Goal: Information Seeking & Learning: Learn about a topic

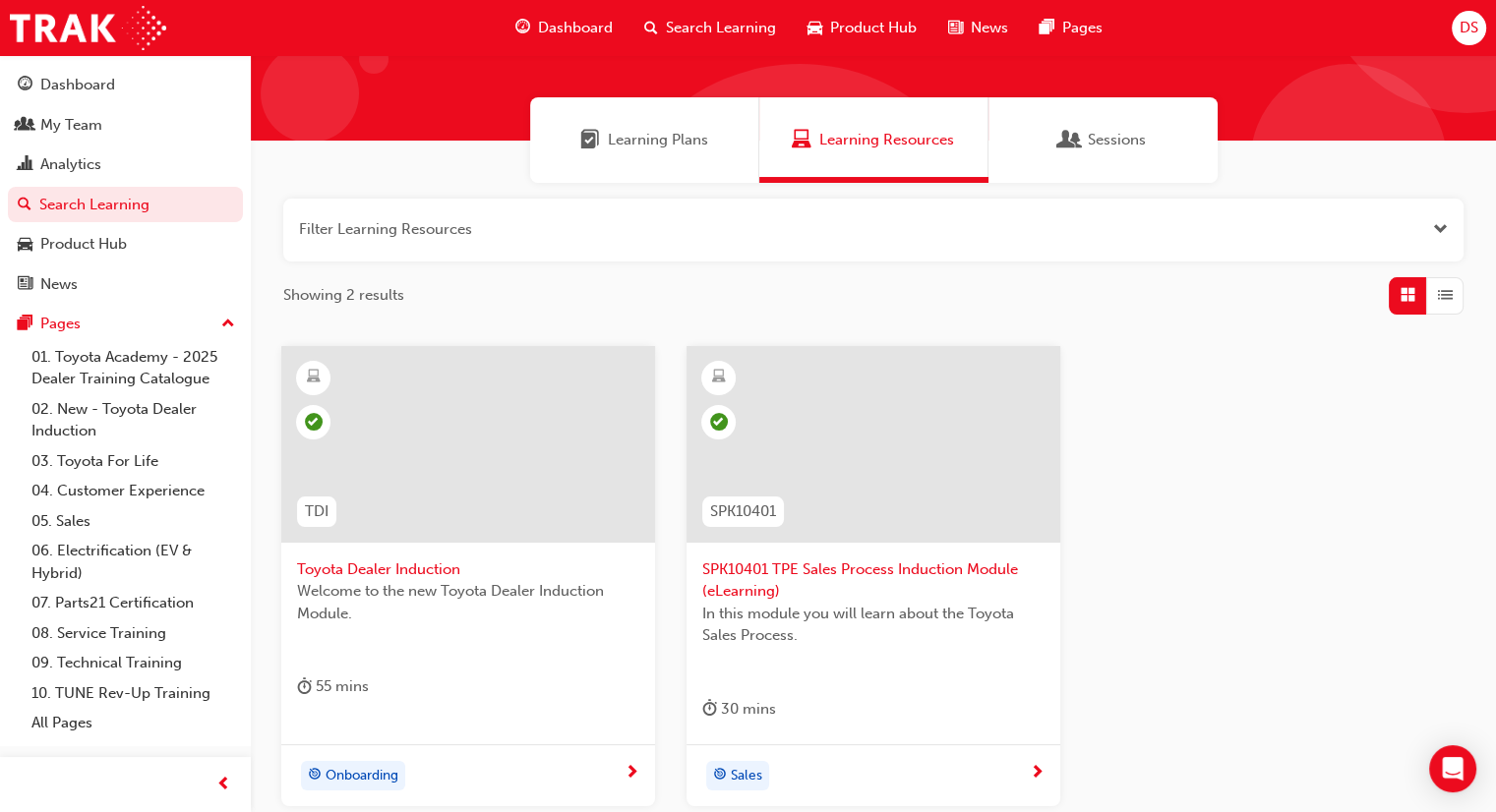
scroll to position [294, 0]
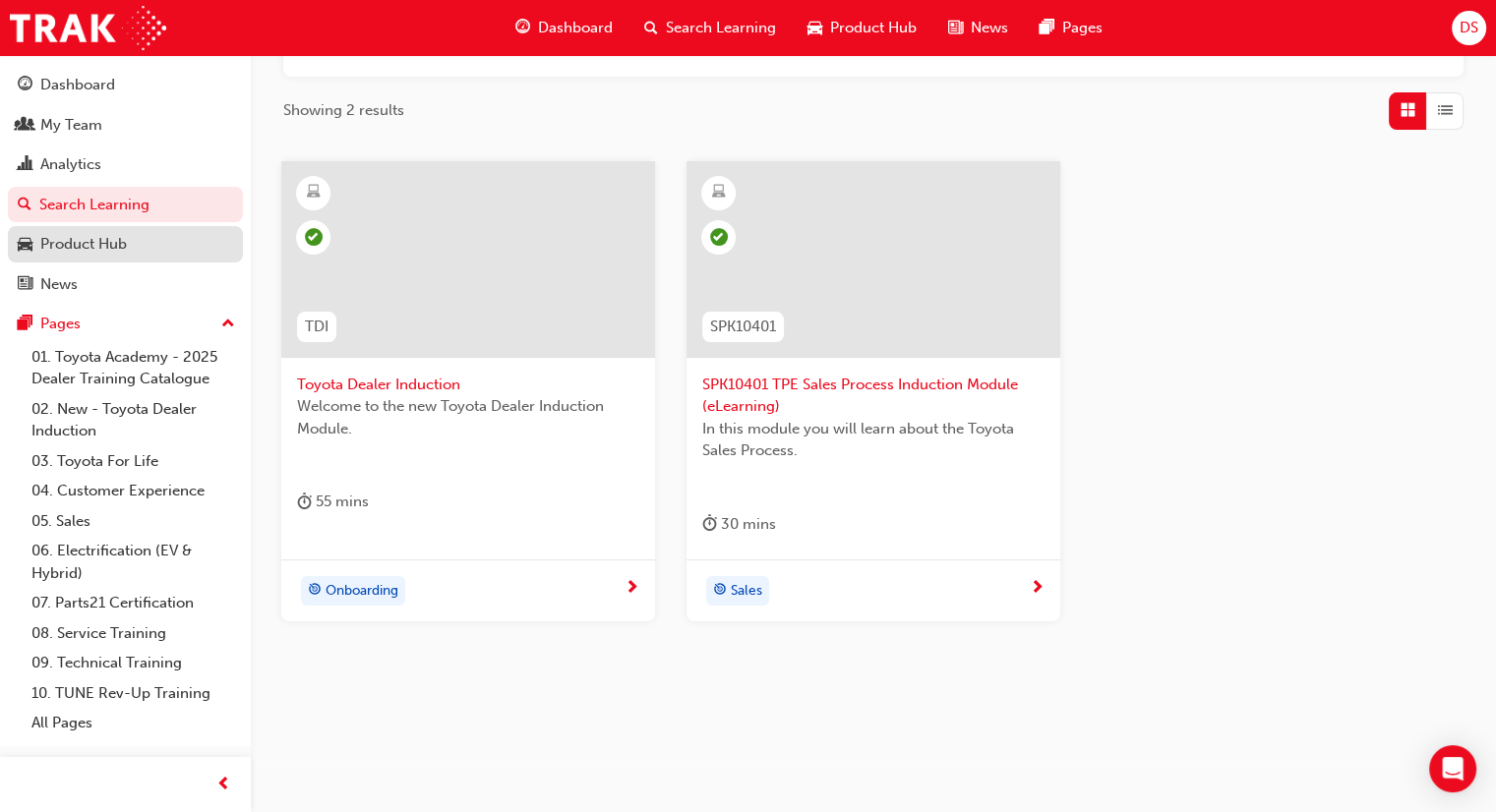
click at [113, 236] on div "Product Hub" at bounding box center [84, 243] width 87 height 23
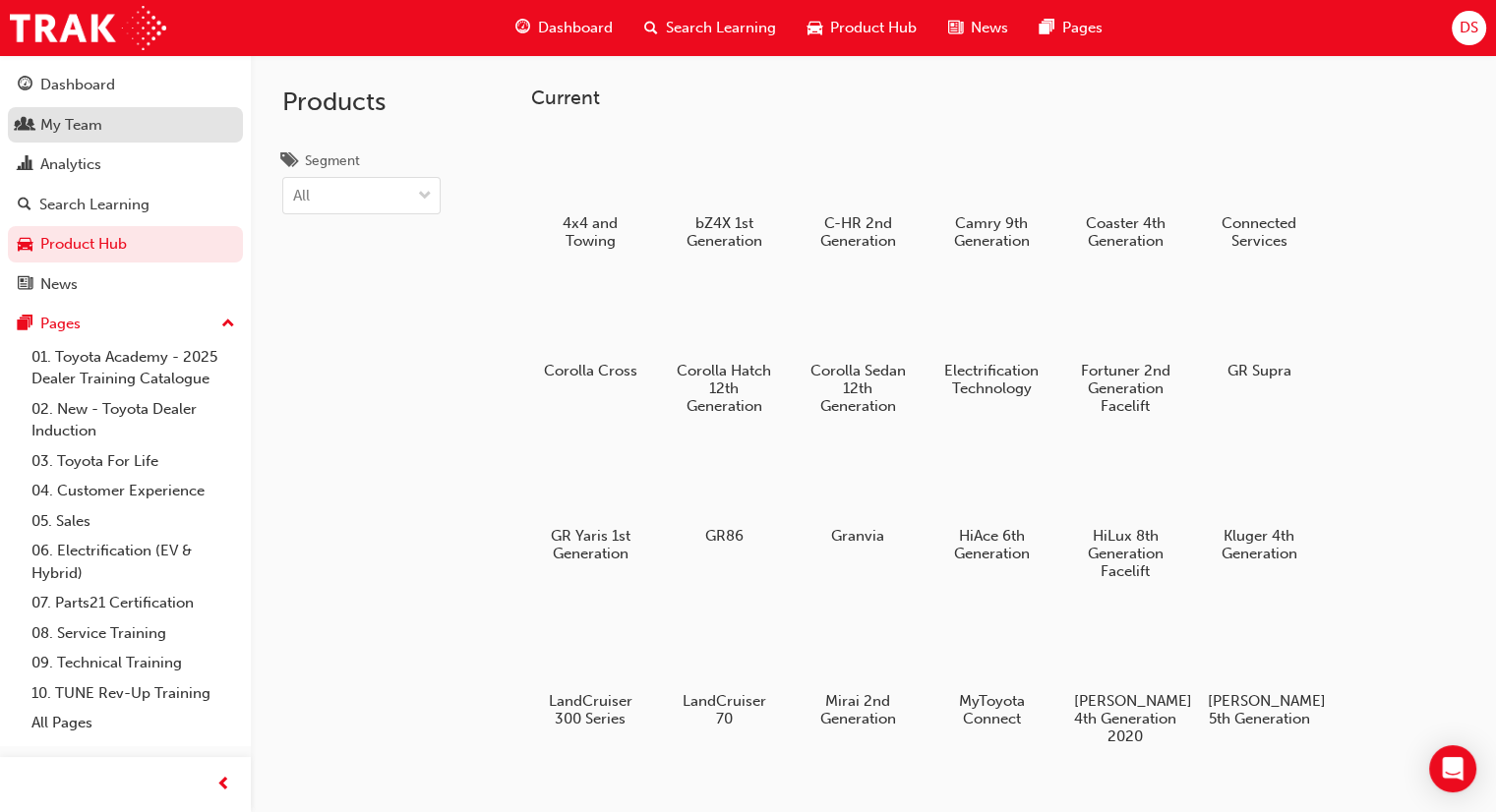
click at [100, 129] on div "My Team" at bounding box center [71, 125] width 62 height 23
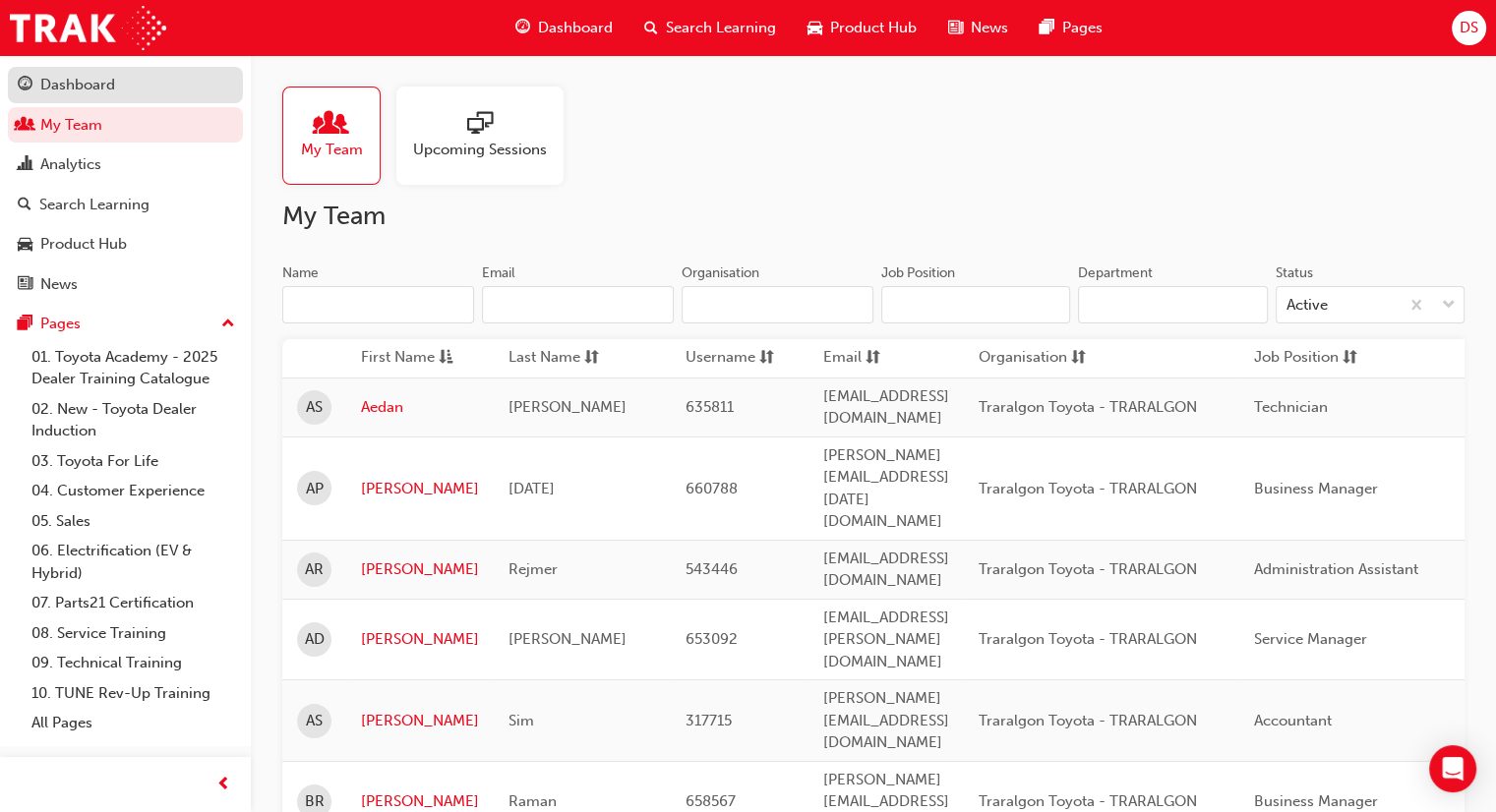
click at [99, 78] on div "Dashboard" at bounding box center [78, 85] width 75 height 23
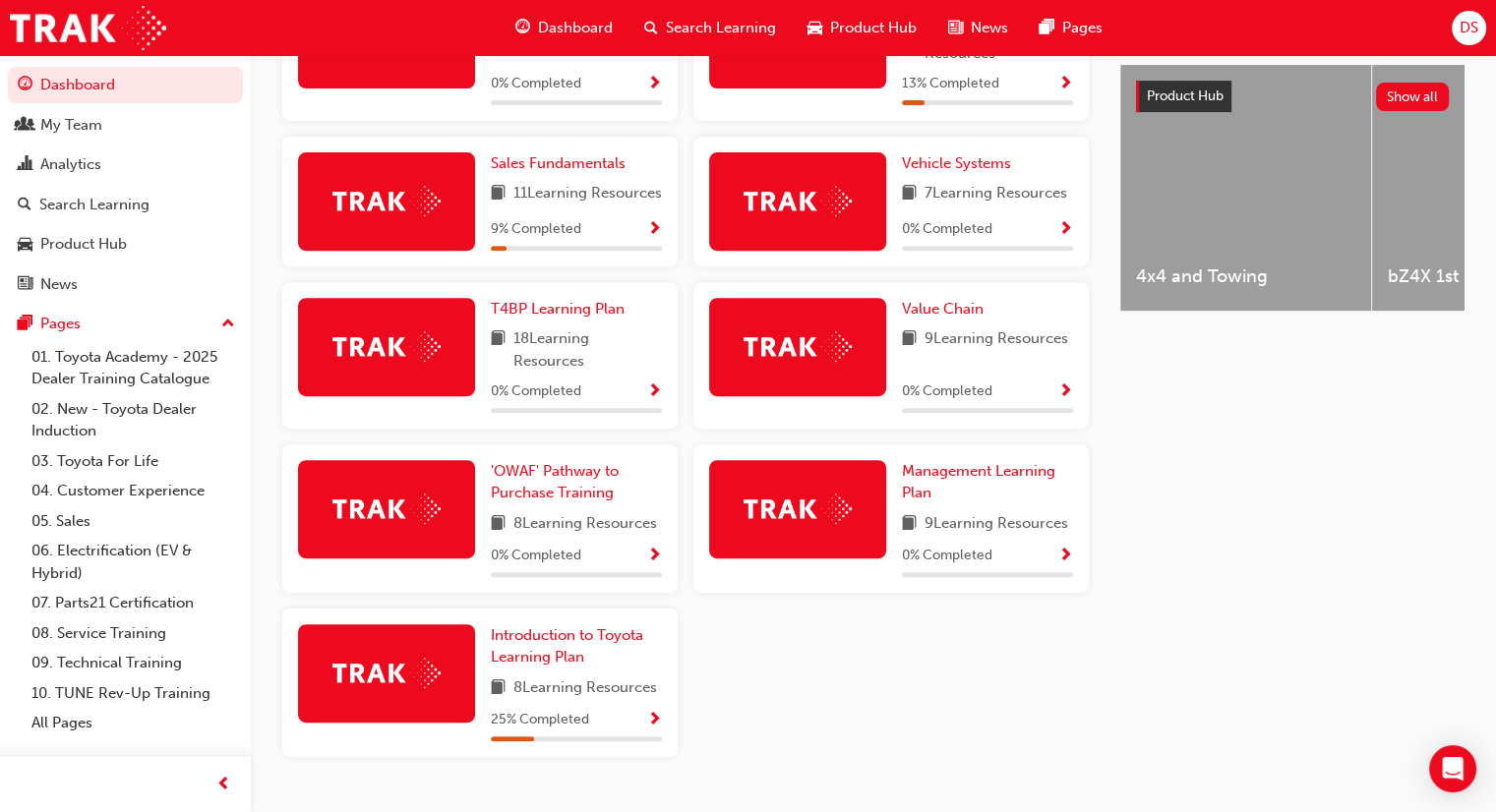
scroll to position [830, 0]
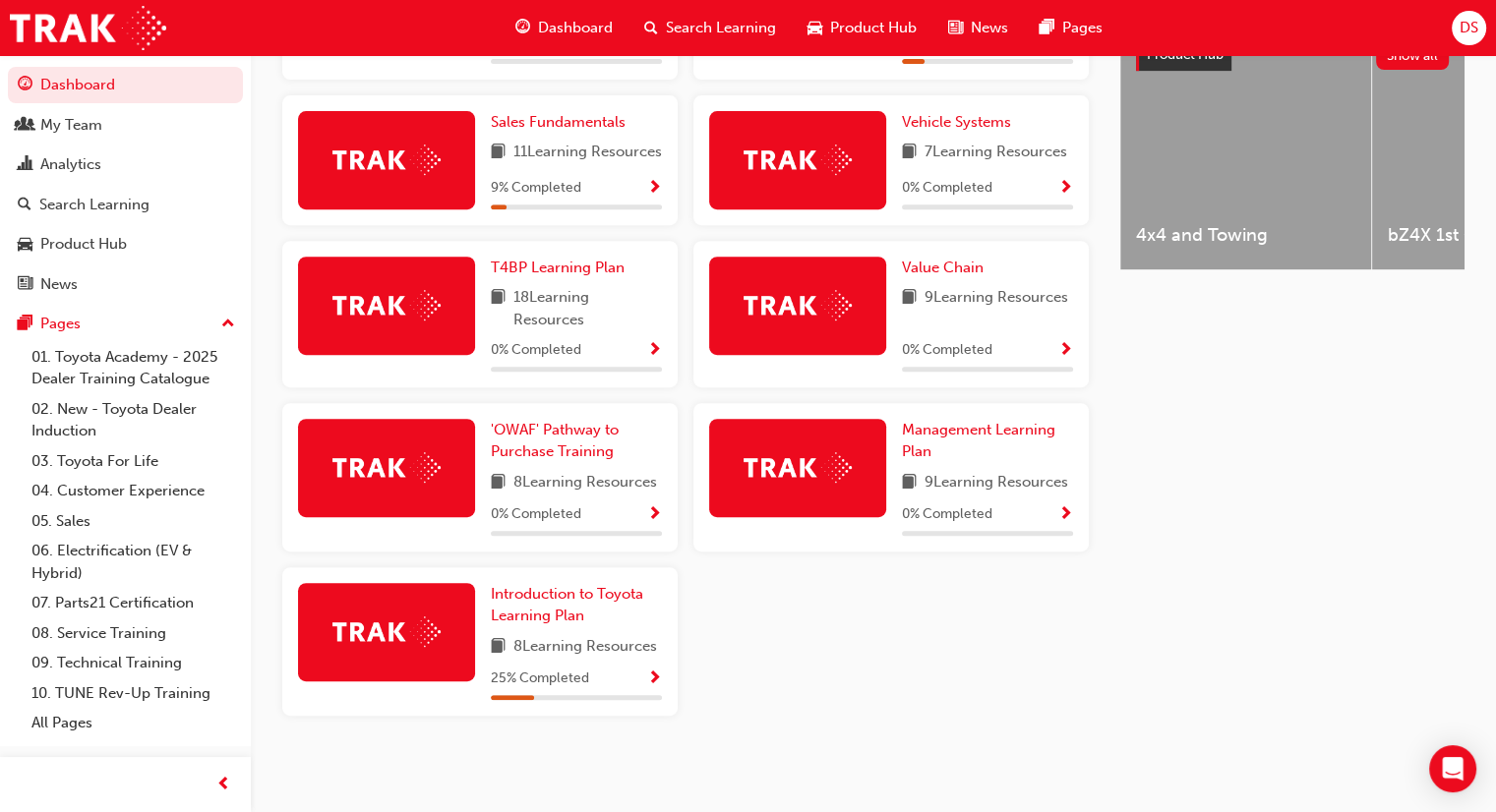
click at [1066, 512] on span "Show Progress" at bounding box center [1065, 515] width 15 height 18
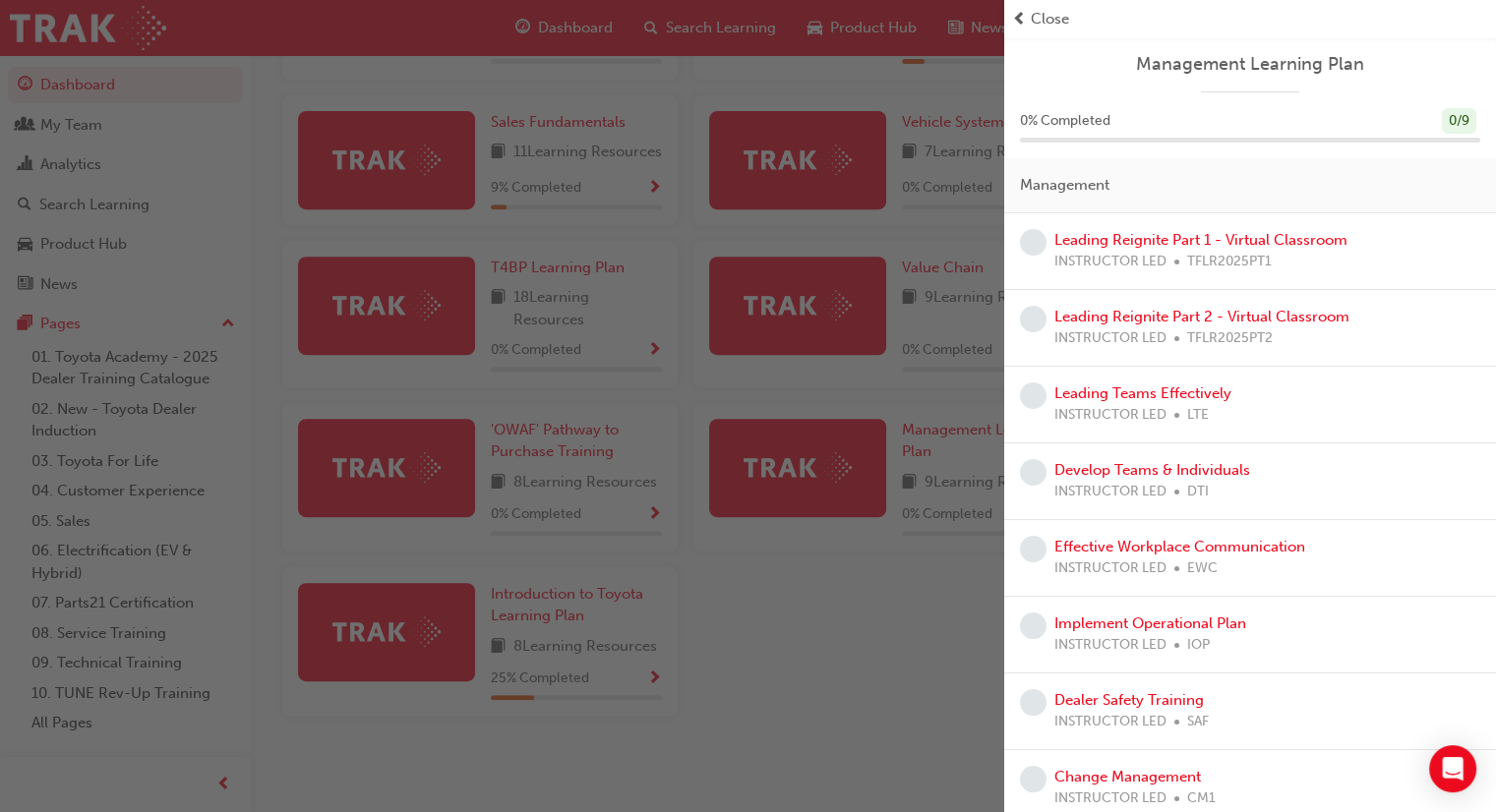
click at [948, 613] on div "button" at bounding box center [502, 406] width 1004 height 812
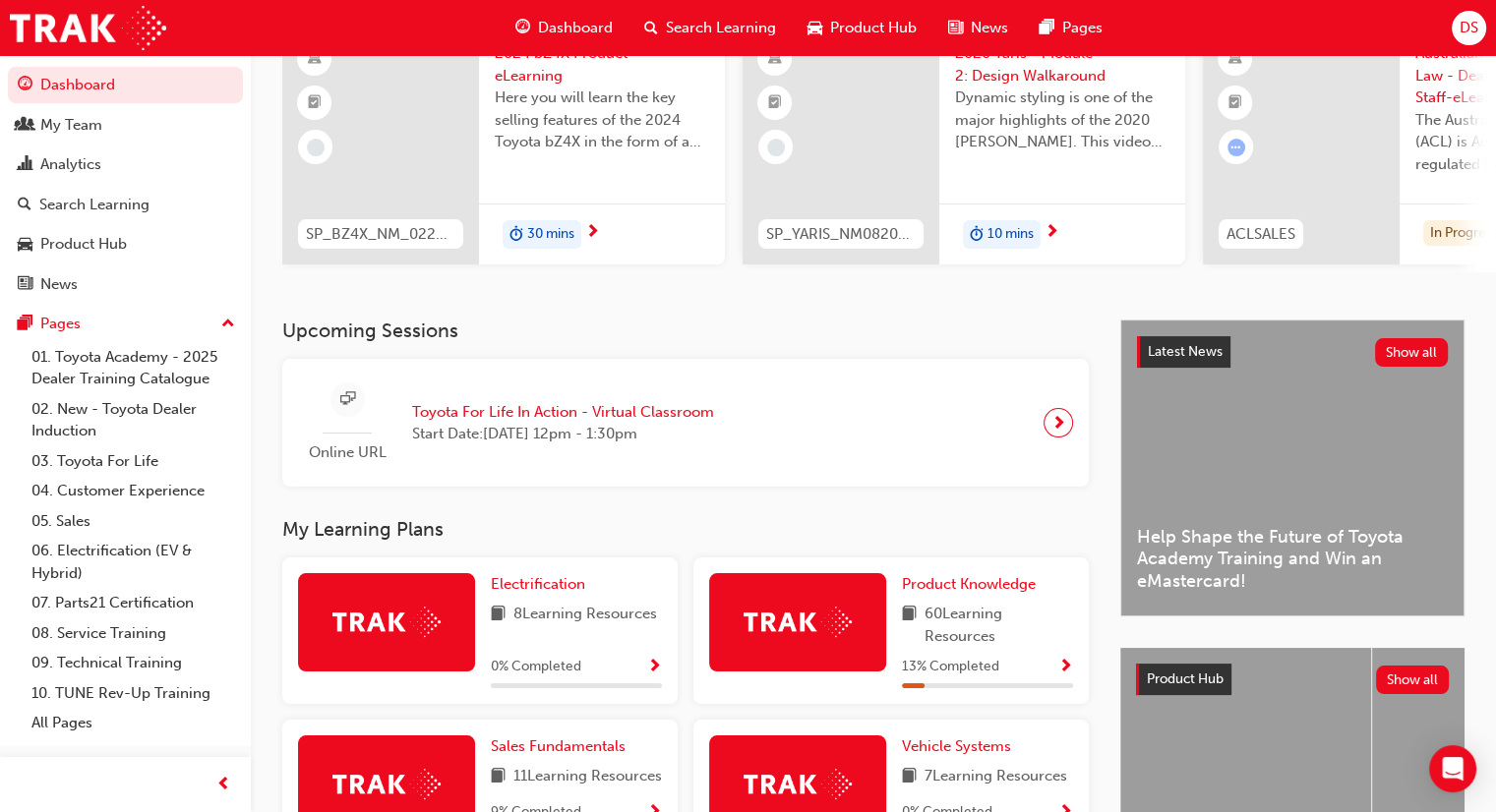
scroll to position [0, 0]
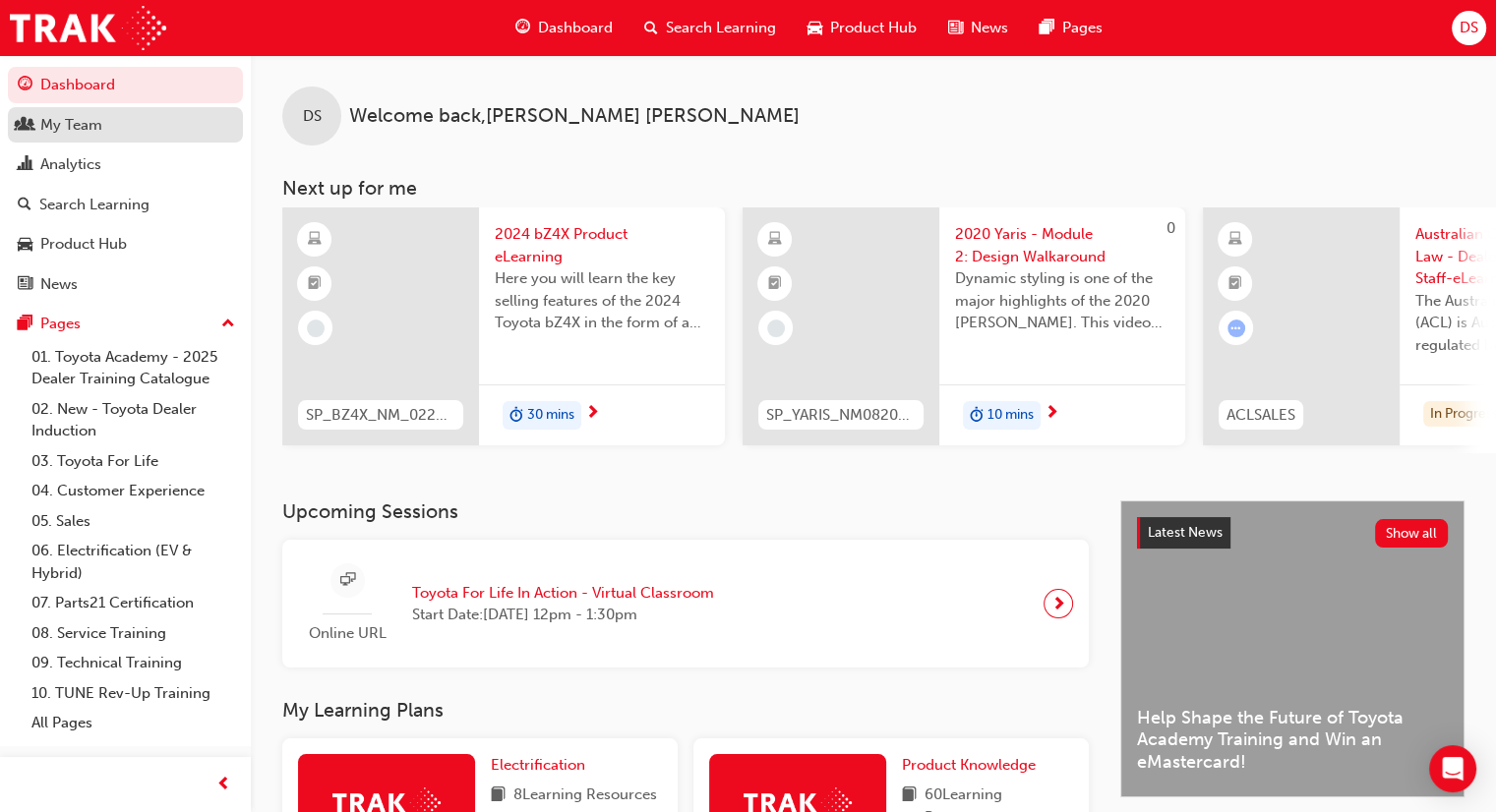
click at [86, 119] on div "My Team" at bounding box center [71, 125] width 62 height 23
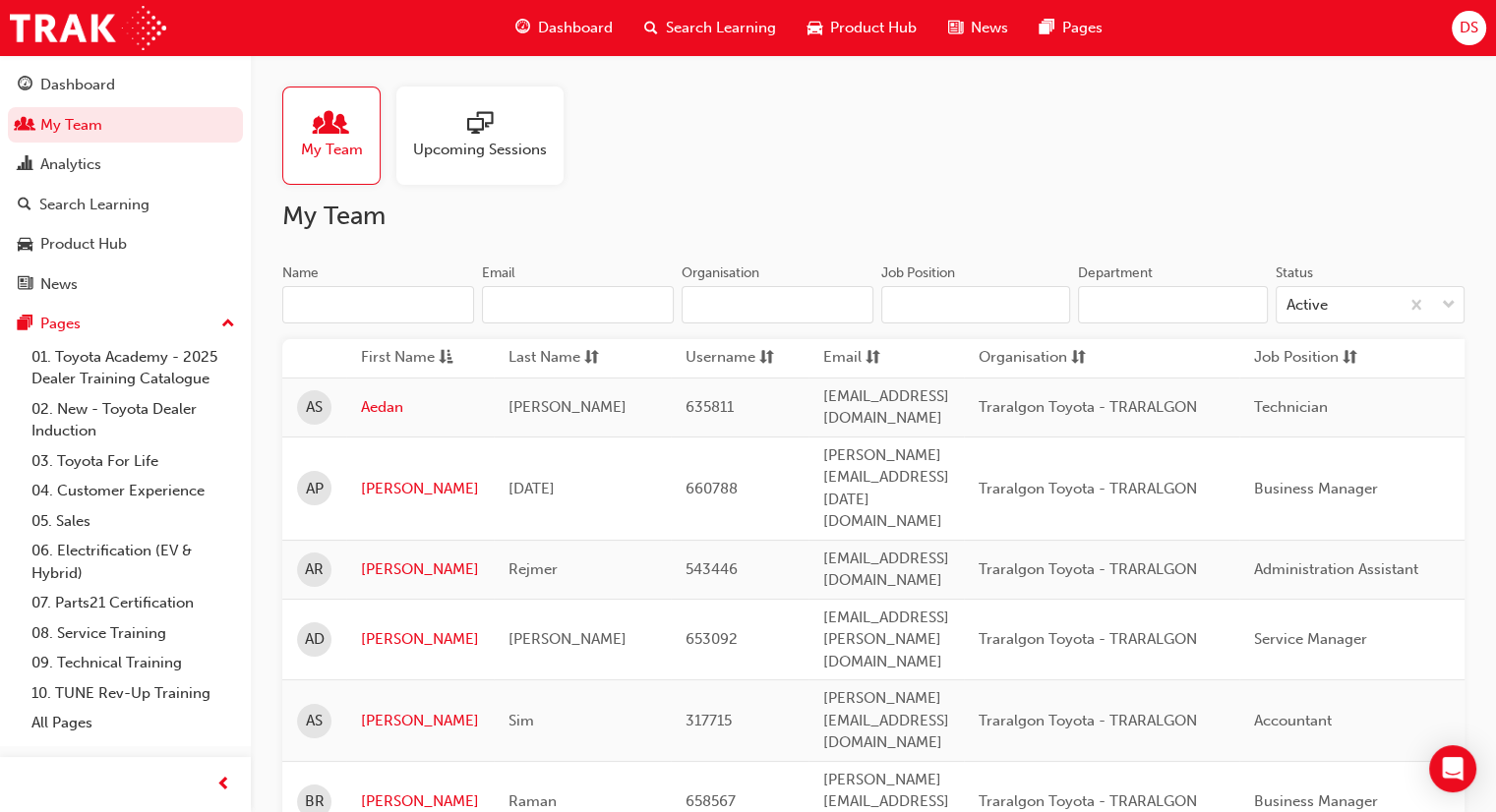
click at [492, 135] on div at bounding box center [480, 125] width 134 height 28
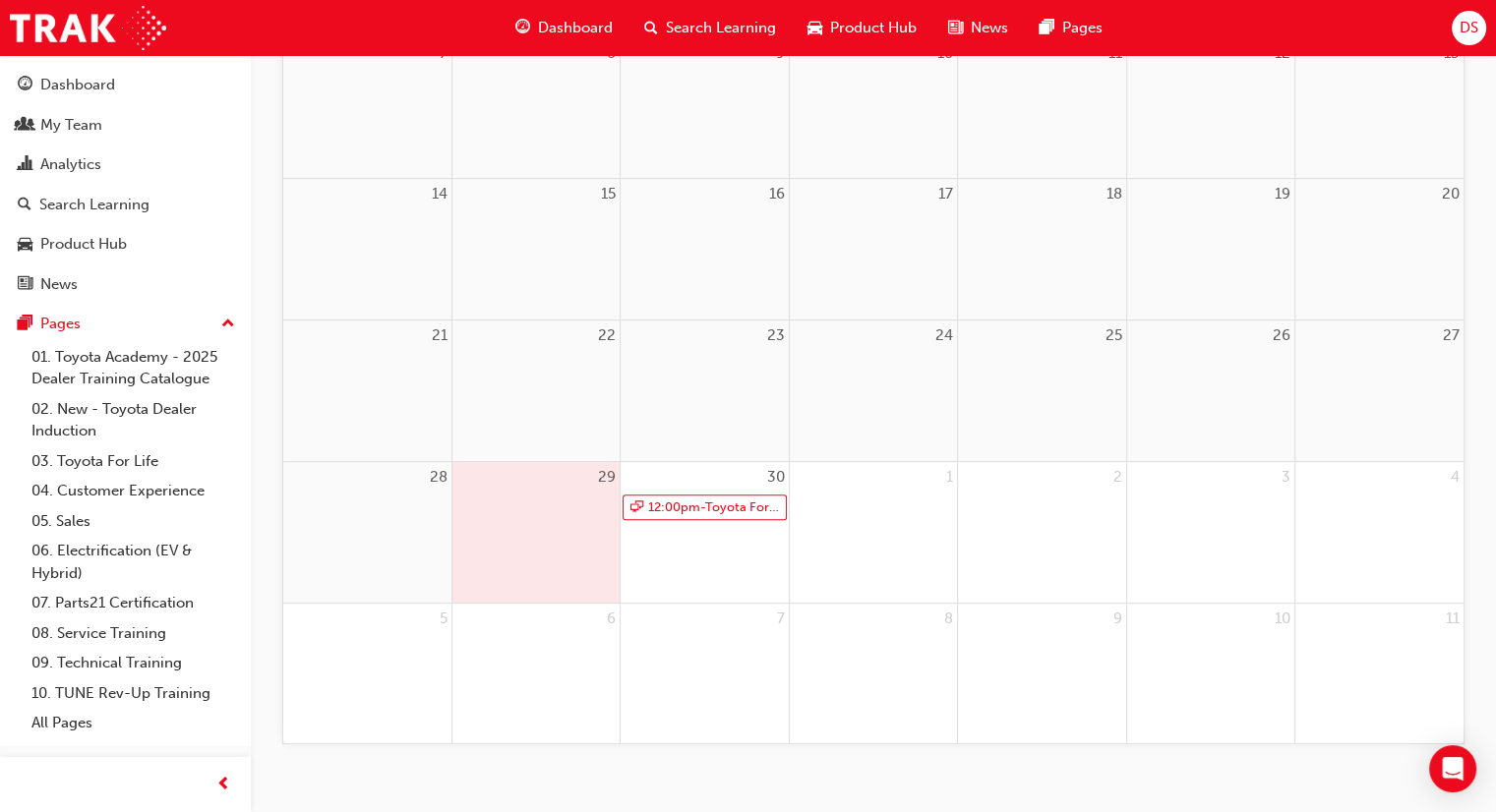
scroll to position [481, 0]
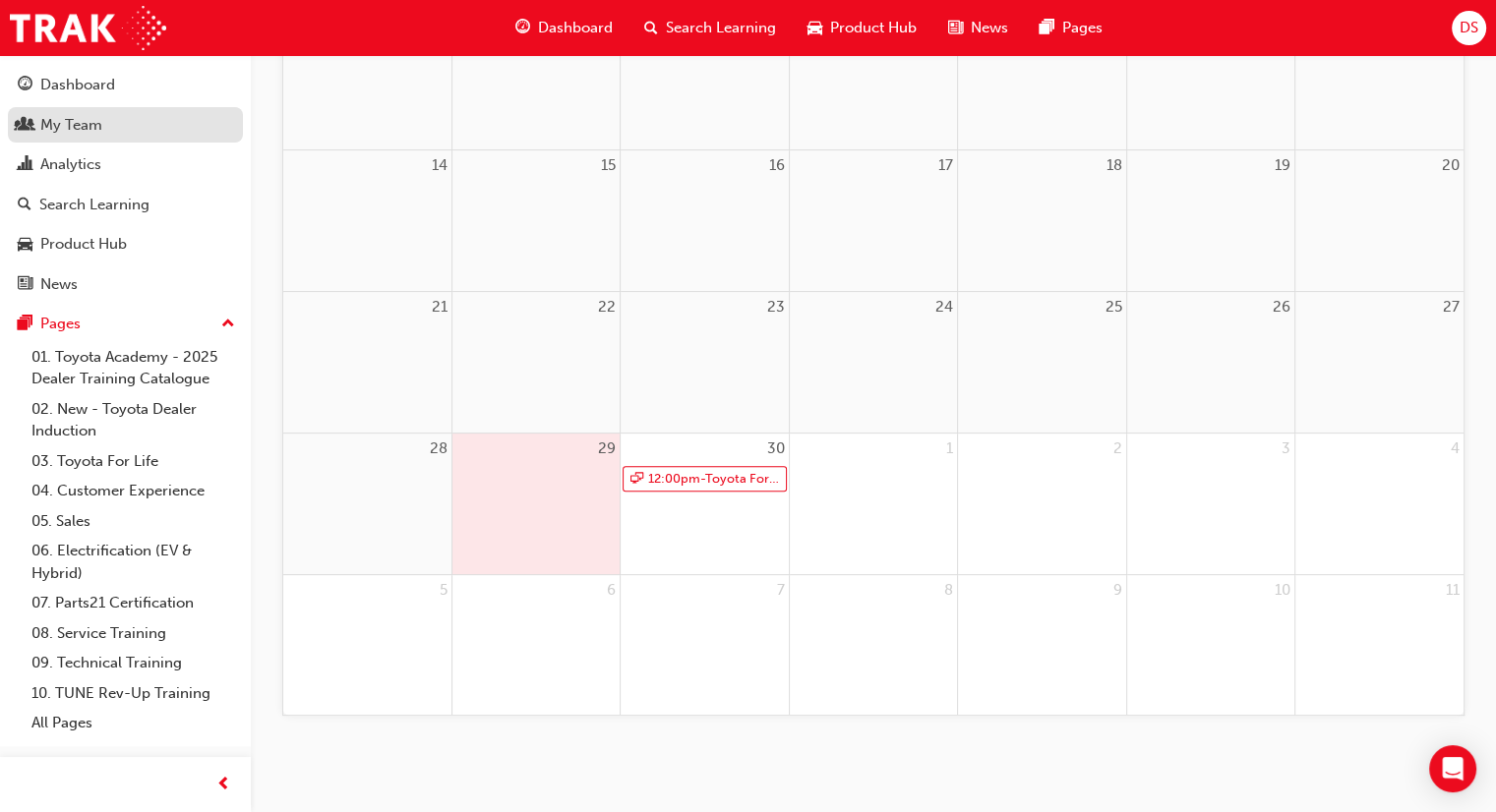
click at [75, 119] on div "My Team" at bounding box center [71, 125] width 62 height 23
